Goal: Task Accomplishment & Management: Manage account settings

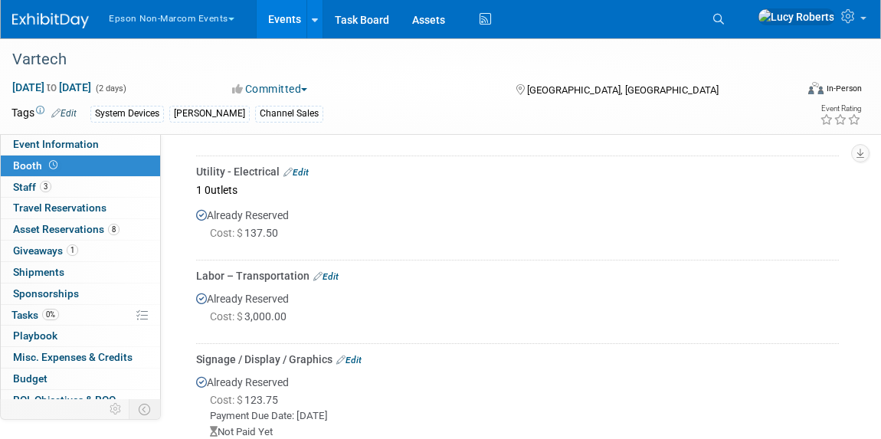
scroll to position [608, 0]
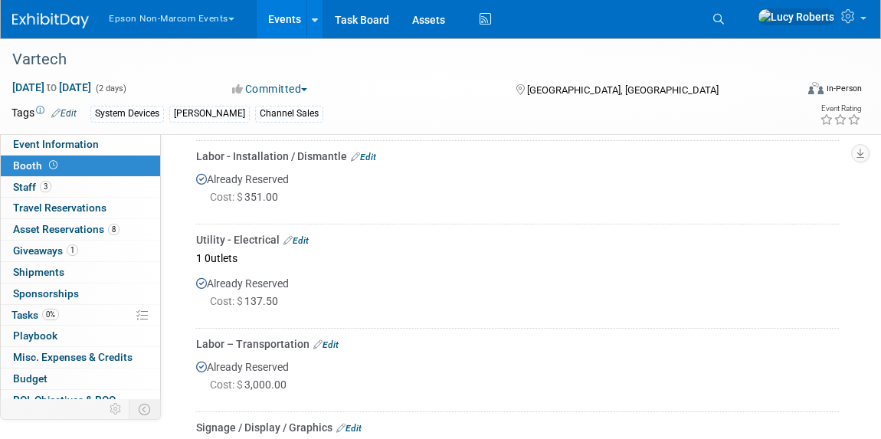
click at [332, 346] on link "Edit" at bounding box center [325, 344] width 25 height 11
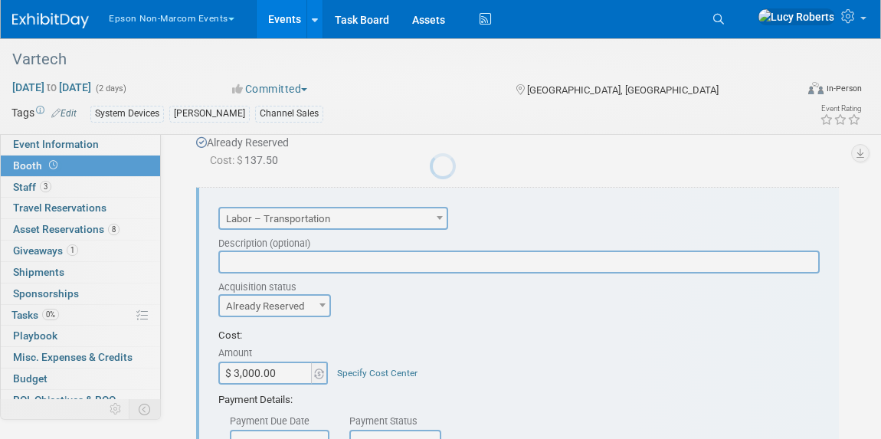
scroll to position [0, 0]
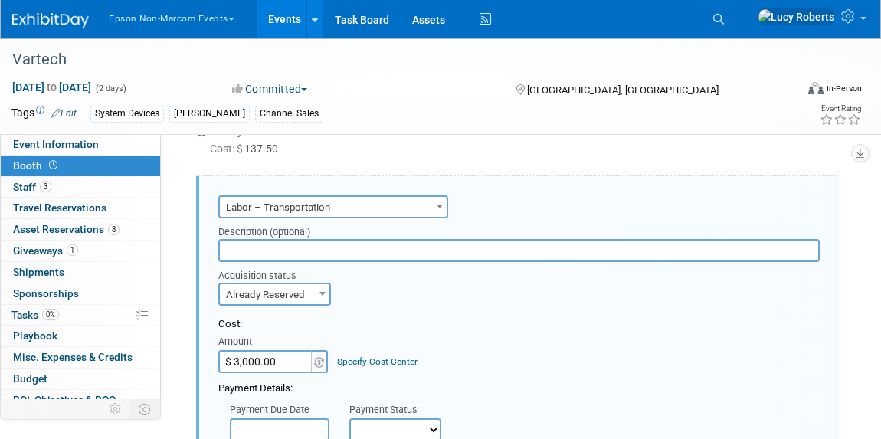
click at [300, 359] on input "$ 3,000.00" at bounding box center [266, 361] width 96 height 23
type input "$ 895.00"
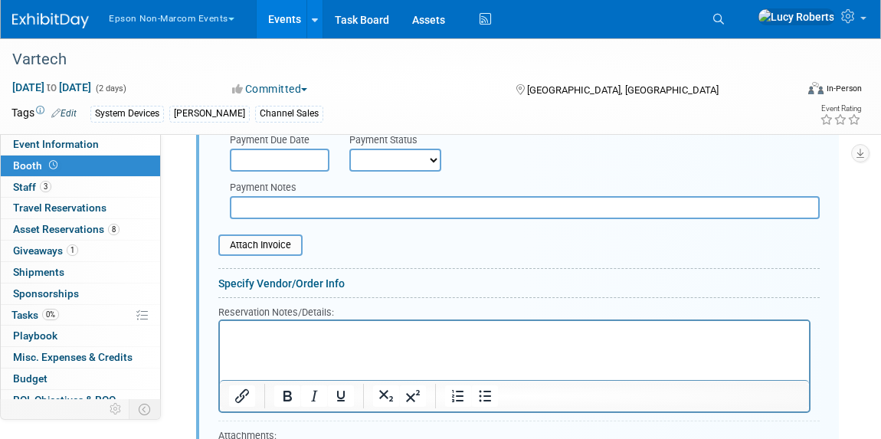
scroll to position [1040, 0]
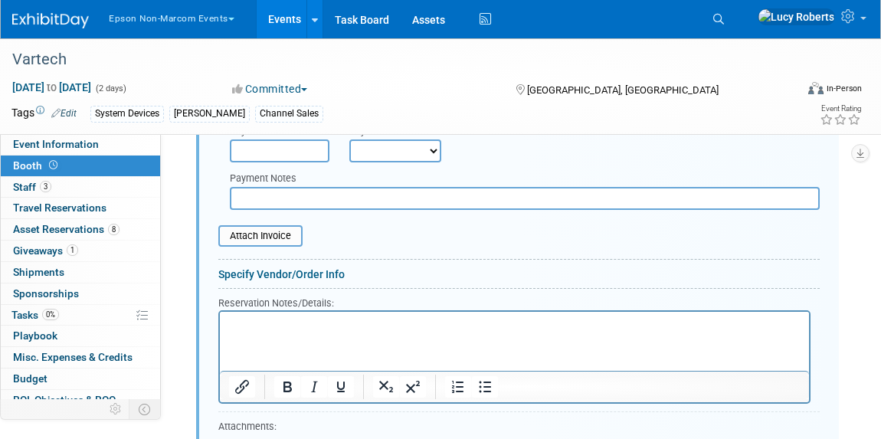
click at [267, 198] on input "text" at bounding box center [525, 198] width 590 height 23
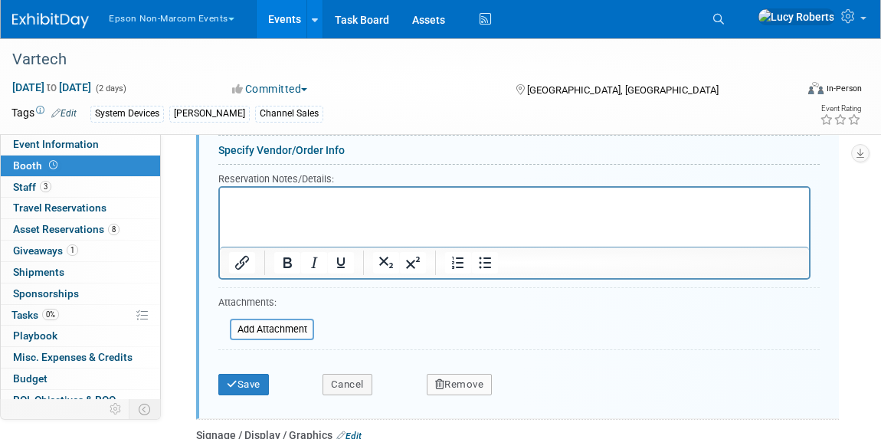
scroll to position [1179, 0]
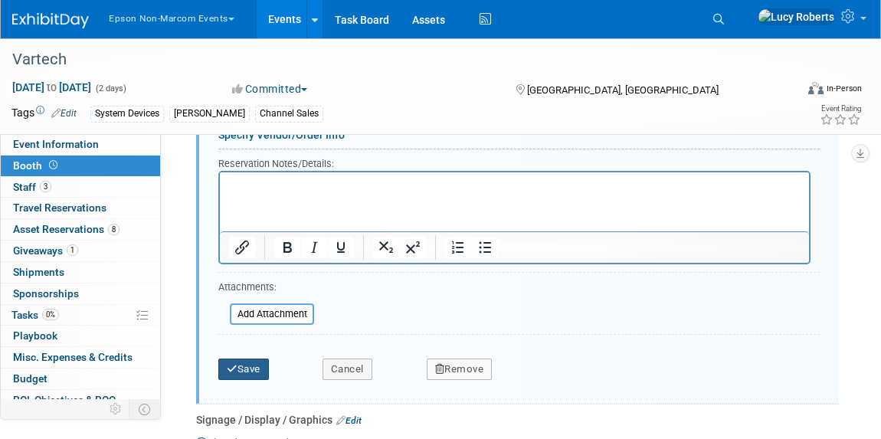
type input "outbound to [GEOGRAPHIC_DATA]"
click at [241, 372] on button "Save" at bounding box center [243, 369] width 51 height 21
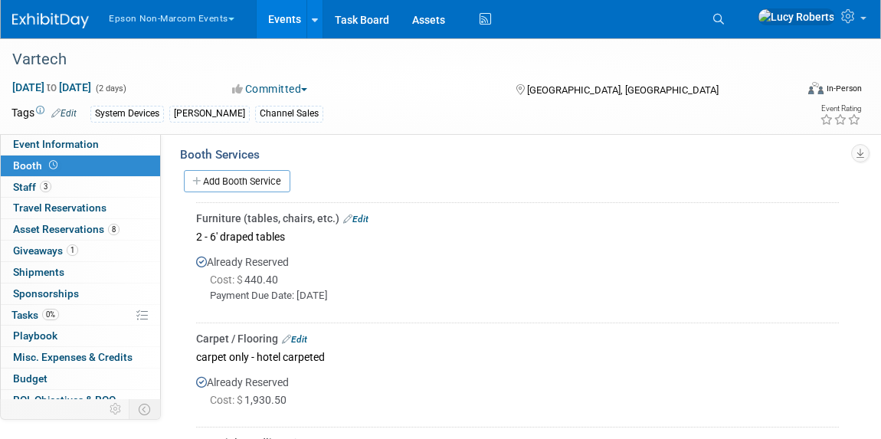
scroll to position [134, 0]
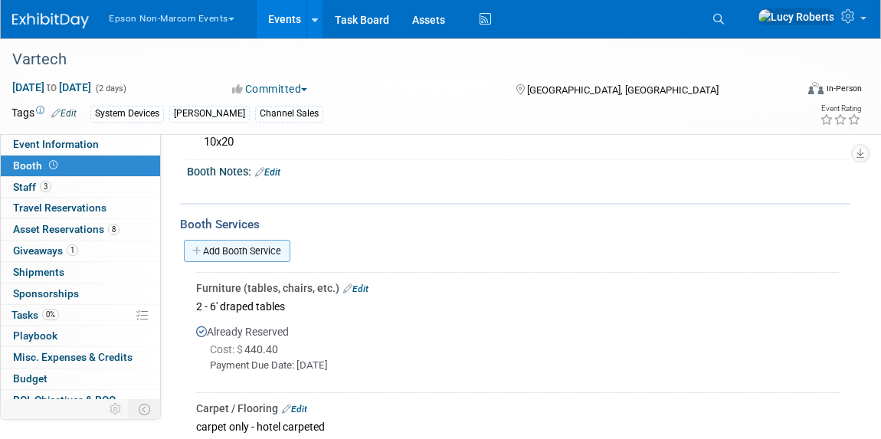
click at [253, 251] on link "Add Booth Service" at bounding box center [237, 251] width 107 height 22
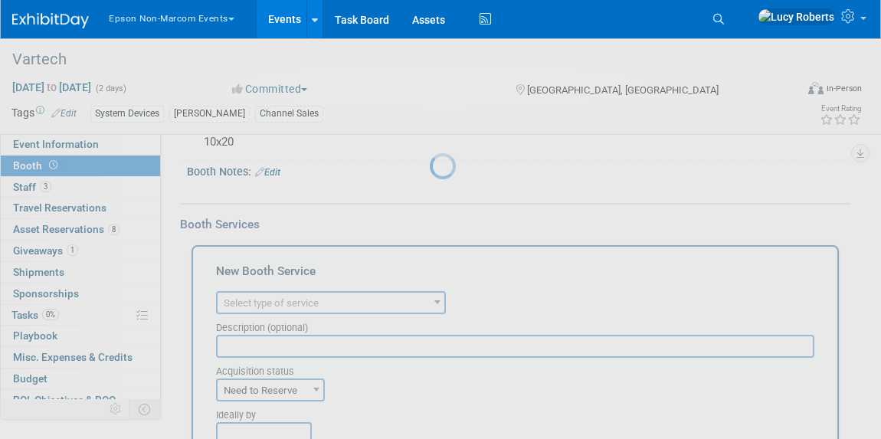
scroll to position [0, 0]
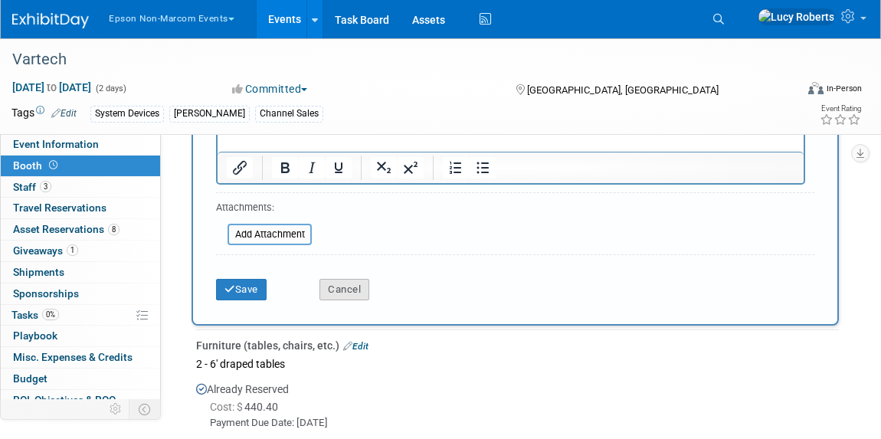
click at [352, 288] on button "Cancel" at bounding box center [345, 289] width 50 height 21
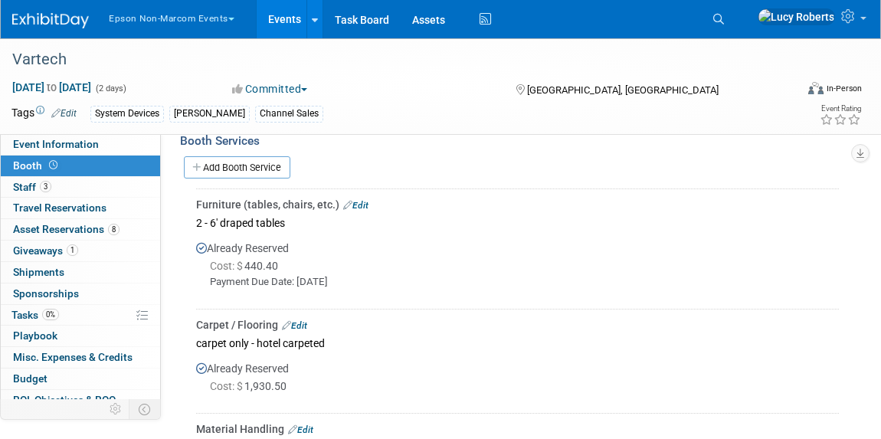
scroll to position [218, 0]
click at [357, 206] on link "Edit" at bounding box center [355, 204] width 25 height 11
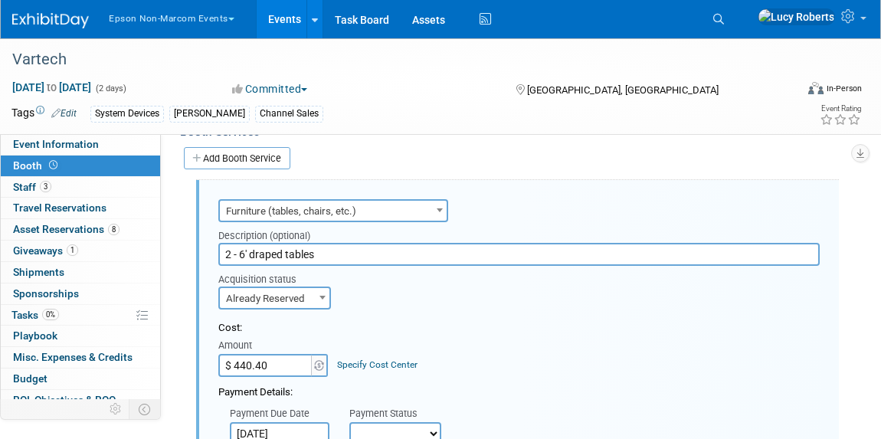
scroll to position [231, 0]
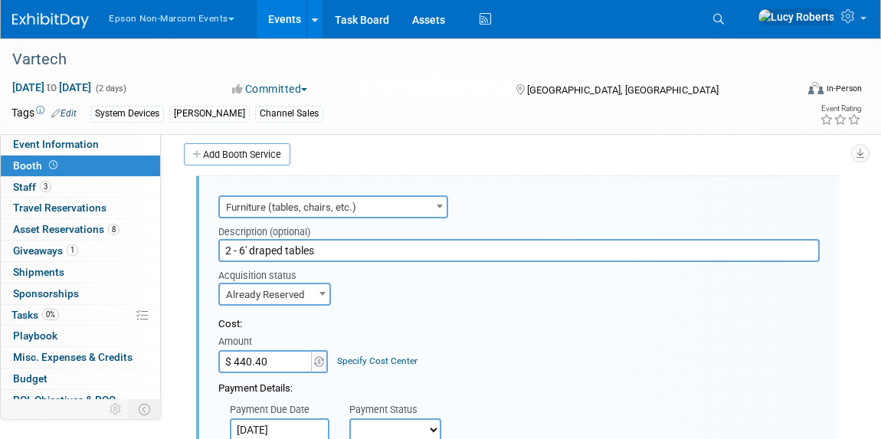
click at [249, 359] on input "$ 440.40" at bounding box center [266, 361] width 96 height 23
type input "$ 400.40"
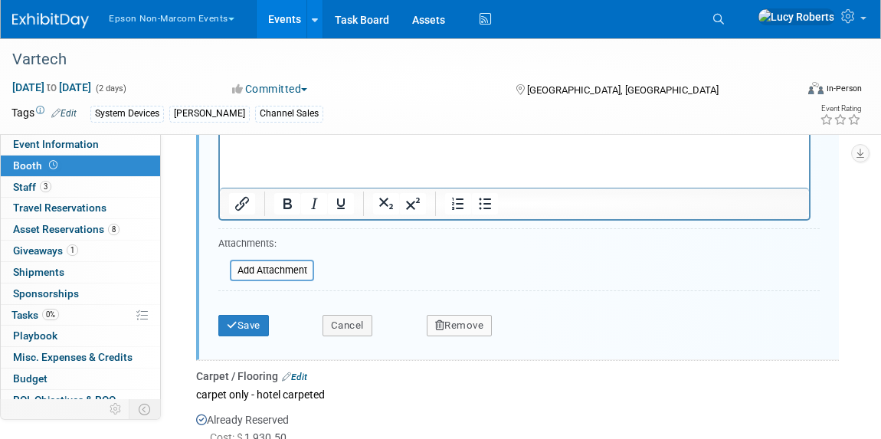
scroll to position [719, 0]
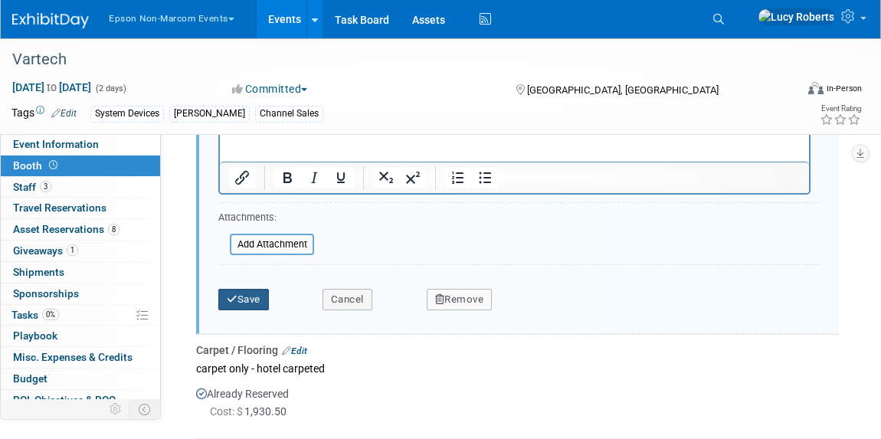
click at [238, 303] on button "Save" at bounding box center [243, 299] width 51 height 21
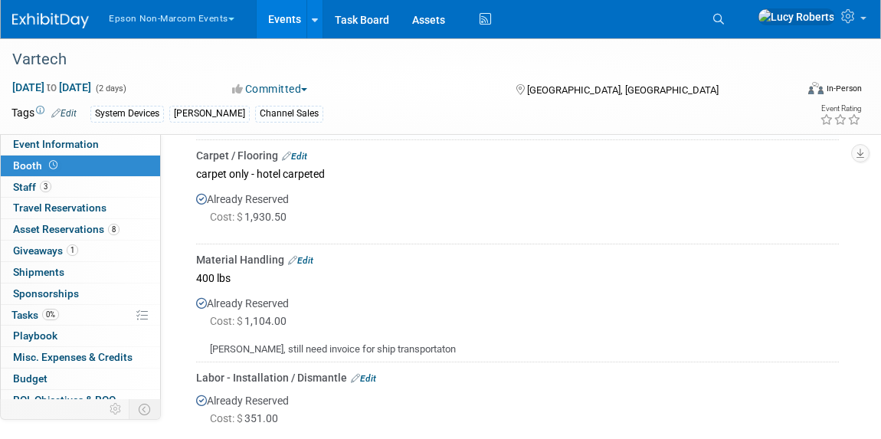
scroll to position [370, 0]
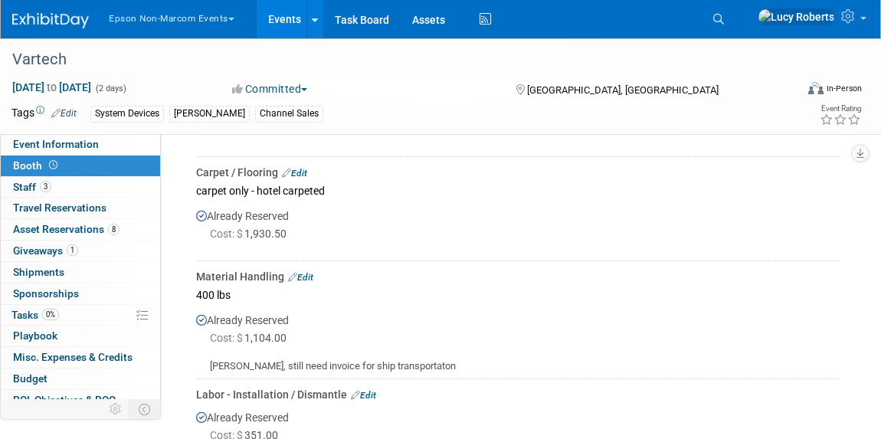
click at [304, 273] on link "Edit" at bounding box center [300, 277] width 25 height 11
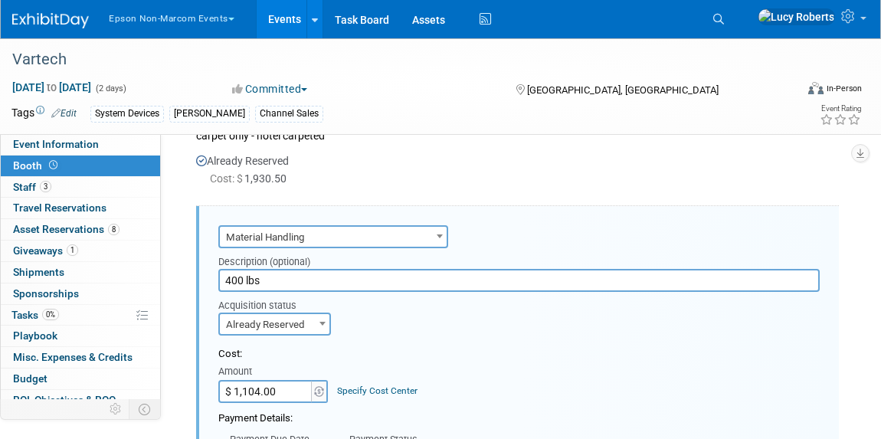
scroll to position [455, 0]
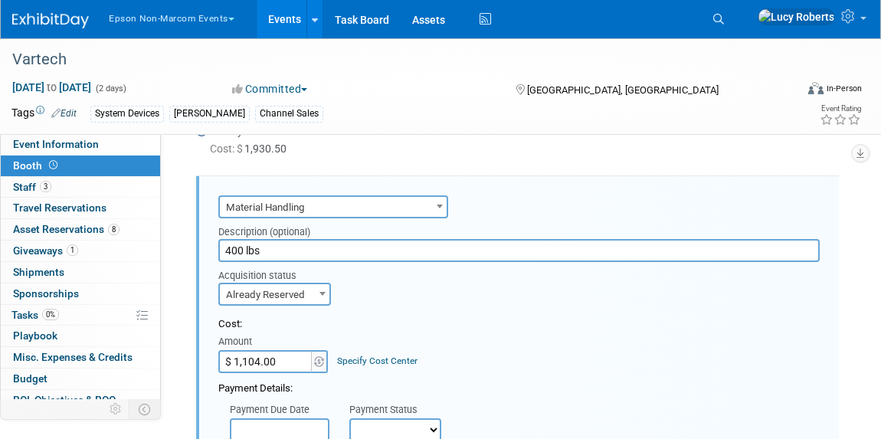
click at [292, 357] on input "$ 1,104.00" at bounding box center [266, 361] width 96 height 23
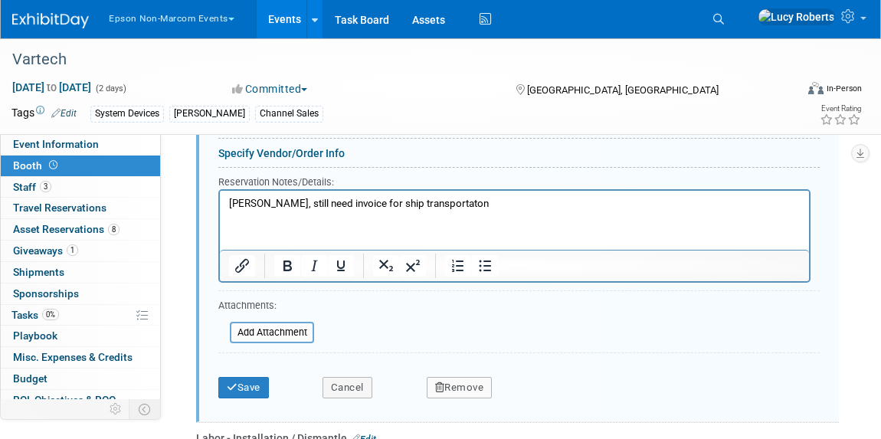
scroll to position [943, 0]
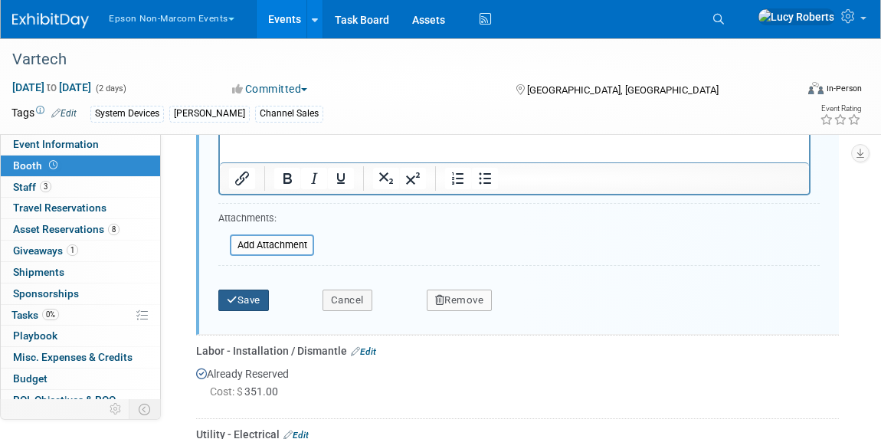
click at [253, 305] on button "Save" at bounding box center [243, 300] width 51 height 21
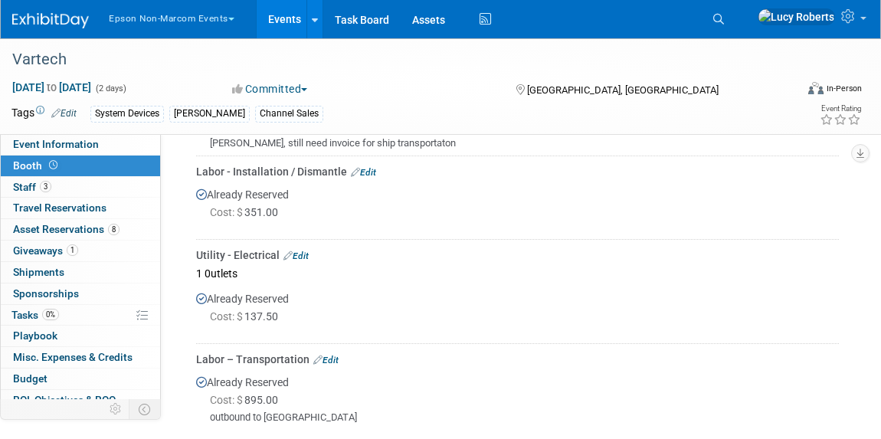
scroll to position [595, 0]
click at [369, 166] on link "Edit" at bounding box center [363, 171] width 25 height 11
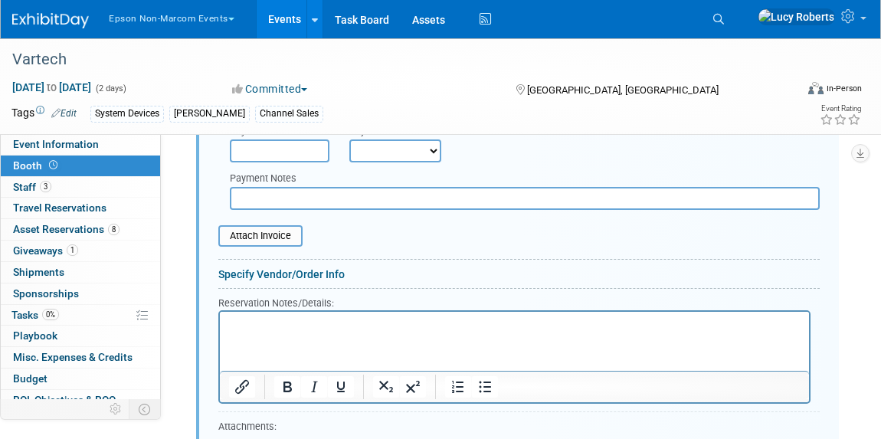
scroll to position [1061, 0]
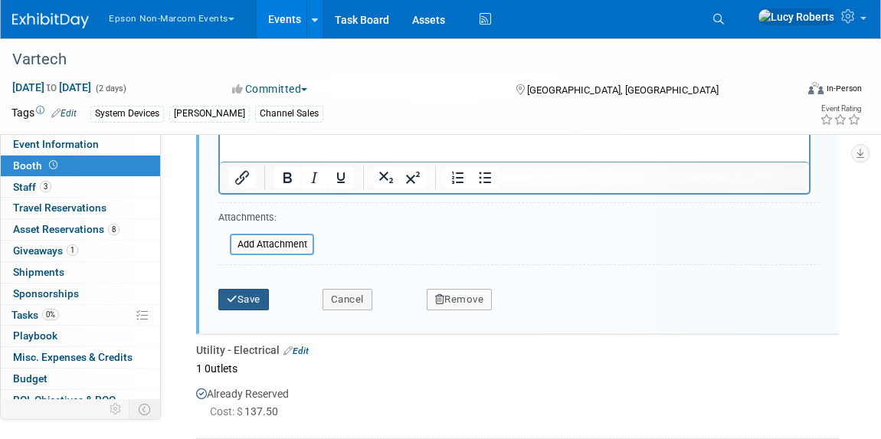
click at [245, 300] on button "Save" at bounding box center [243, 299] width 51 height 21
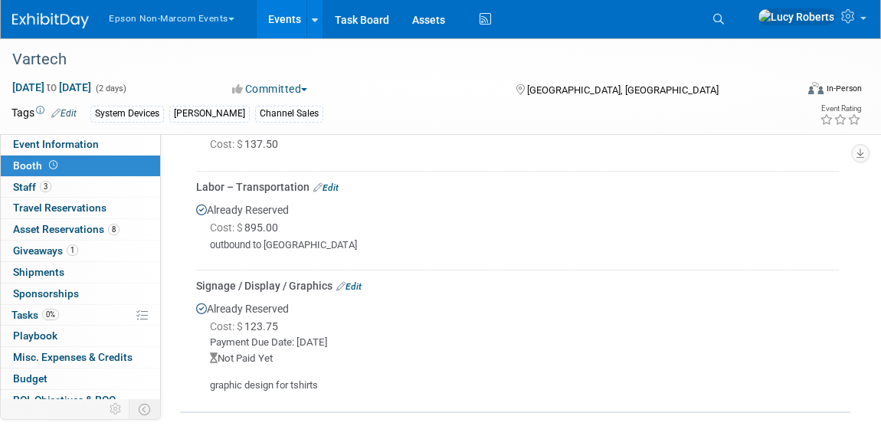
scroll to position [852, 0]
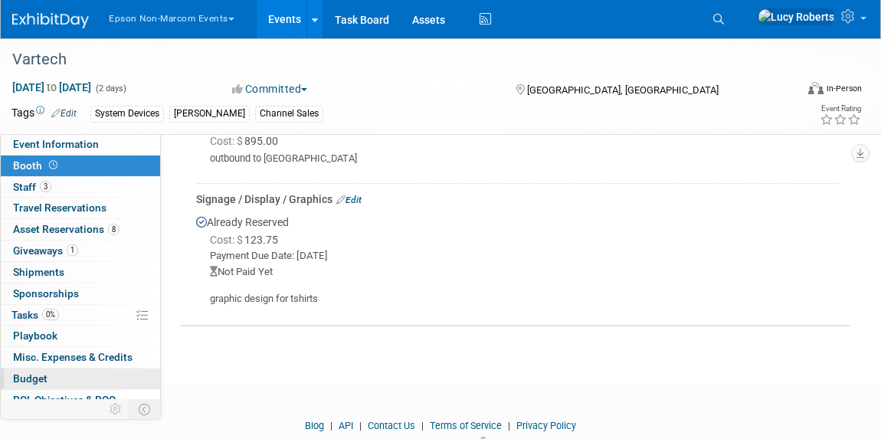
click at [51, 379] on link "Budget" at bounding box center [80, 379] width 159 height 21
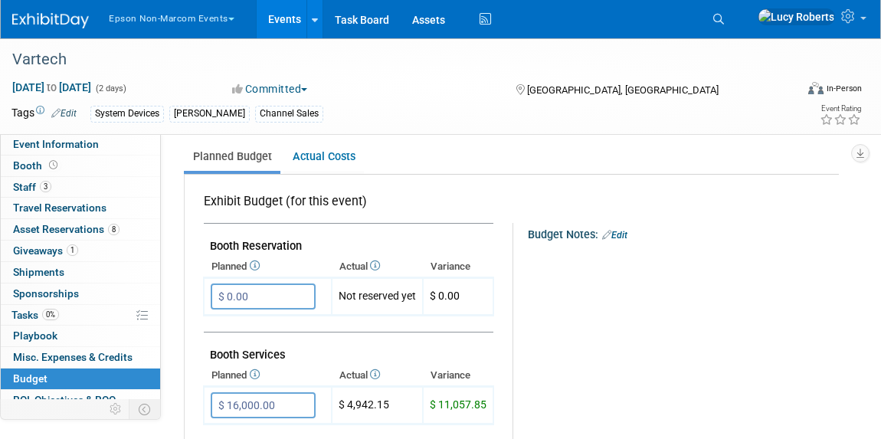
scroll to position [0, 0]
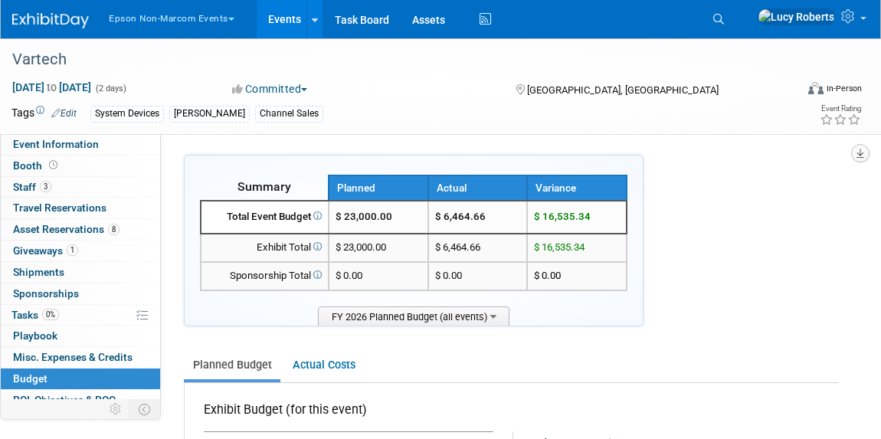
click at [856, 155] on button "button" at bounding box center [860, 153] width 18 height 18
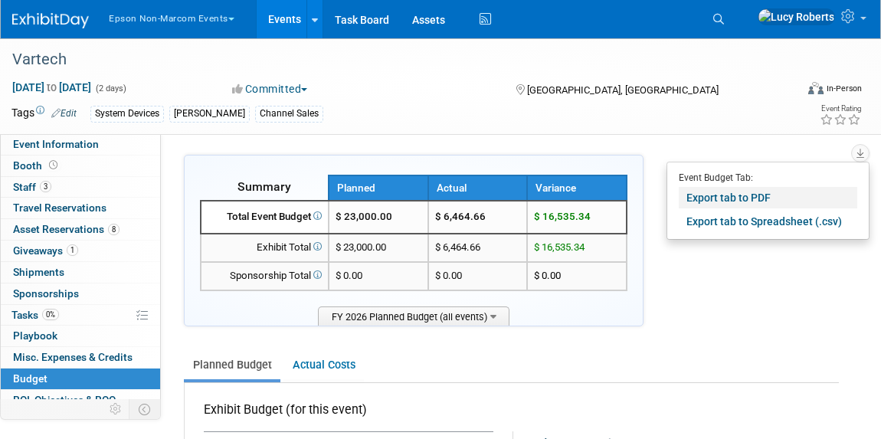
click at [723, 195] on link "Export tab to PDF" at bounding box center [768, 197] width 179 height 21
